Goal: Transaction & Acquisition: Purchase product/service

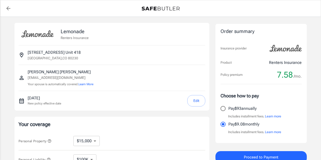
select select "15000"
select select "500"
click at [195, 100] on button "Edit" at bounding box center [197, 100] width 18 height 11
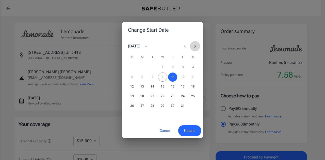
click at [195, 49] on icon "Next month" at bounding box center [195, 46] width 6 height 6
drag, startPoint x: 192, startPoint y: 69, endPoint x: 165, endPoint y: 77, distance: 28.4
click at [165, 77] on div "1 2 3 4 5 6 7 8 9 10 11 12 13 14 15 16 17 18 19 20 21 22 23 24 25 26 27 28 29 30" at bounding box center [162, 92] width 81 height 58
click at [165, 77] on button "5" at bounding box center [162, 77] width 9 height 9
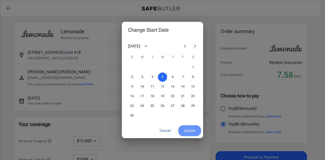
click at [191, 126] on button "Update" at bounding box center [189, 131] width 23 height 11
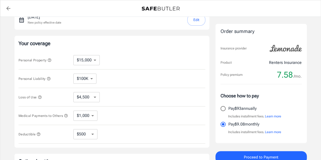
scroll to position [86, 0]
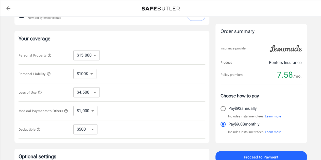
click at [86, 54] on select "$10,000 $15,000 $20,000 $25,000 $30,000 $40,000 $50,000 $100K $150K $200K $250K" at bounding box center [86, 55] width 26 height 10
select select "10000"
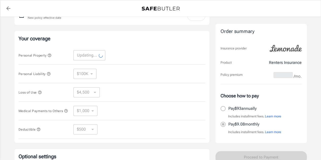
select select "10000"
select select "3000"
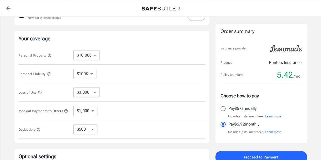
click at [89, 71] on select "$100K $200K $300K $400K $500K" at bounding box center [84, 74] width 23 height 10
click at [112, 75] on div "Personal Liability $100K $200K $300K $400K $500K ​" at bounding box center [112, 74] width 187 height 19
click at [95, 88] on select "$3,000 $6,000 $12,000 $21,000 $36,000 $60,000 $96,000 $153K $198K" at bounding box center [86, 92] width 26 height 10
click at [108, 92] on div "Loss of Use $3,000 $6,000 $12,000 $21,000 $36,000 $60,000 $96,000 $153K $198K ​" at bounding box center [112, 92] width 187 height 19
click at [92, 113] on select "$1,000 $2,000 $3,000 $4,000 $5,000" at bounding box center [85, 111] width 24 height 10
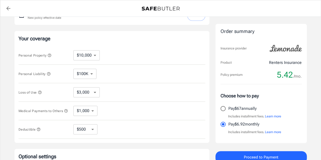
click at [108, 112] on div "Medical Payments to Others $1,000 $2,000 $3,000 $4,000 $5,000 ​" at bounding box center [112, 111] width 187 height 19
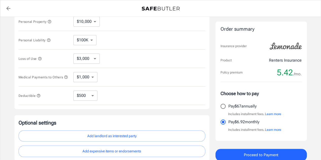
scroll to position [120, 0]
click at [84, 96] on select "$250 $500 $1,000 $2,500" at bounding box center [85, 95] width 24 height 10
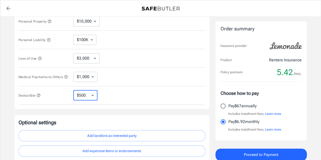
select select "250"
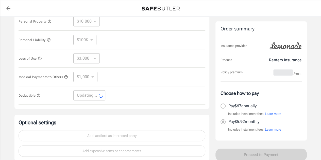
select select "250"
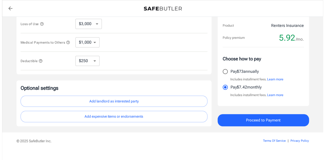
scroll to position [157, 0]
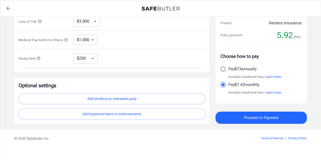
click at [255, 116] on span "Proceed to Payment" at bounding box center [261, 118] width 35 height 7
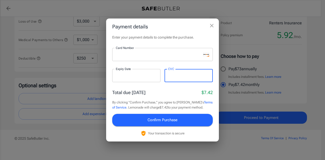
click at [157, 121] on span "Confirm Purchase" at bounding box center [163, 120] width 30 height 7
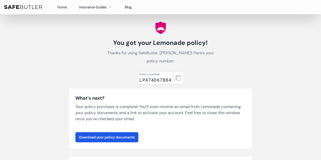
scroll to position [9, 0]
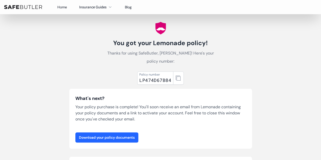
click at [111, 142] on link "Download your policy documents" at bounding box center [106, 138] width 63 height 10
